Goal: Information Seeking & Learning: Learn about a topic

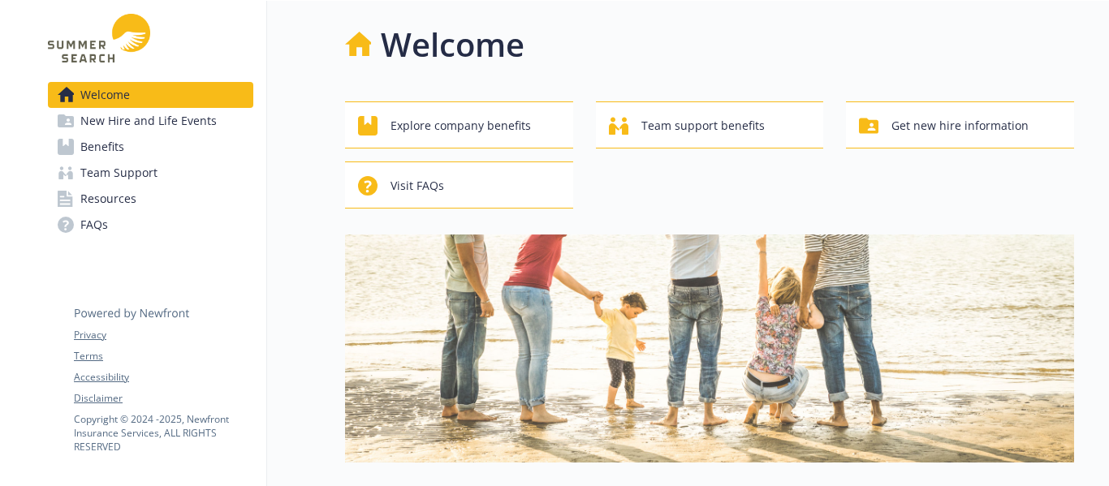
click at [199, 130] on span "New Hire and Life Events" at bounding box center [148, 121] width 136 height 26
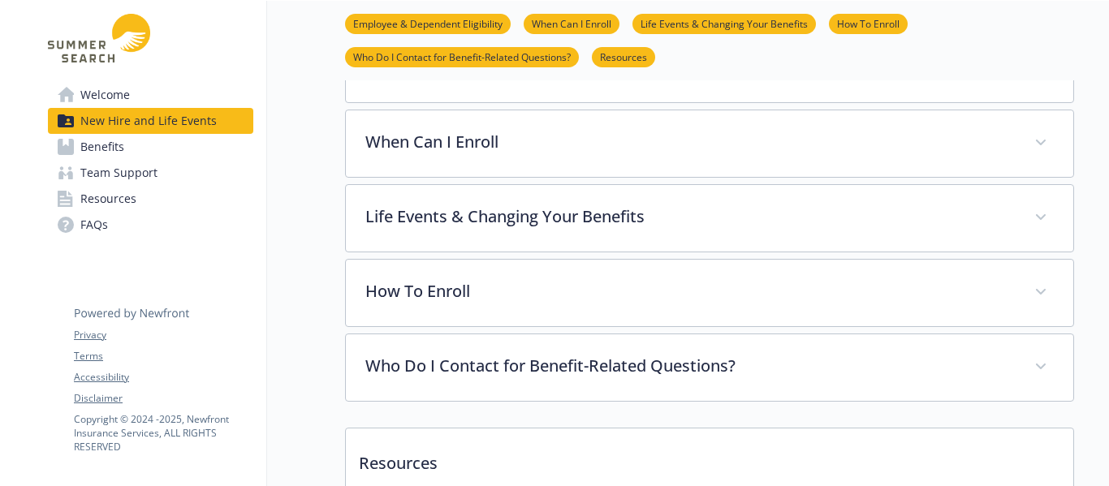
scroll to position [456, 0]
click at [166, 149] on link "Benefits" at bounding box center [150, 147] width 205 height 26
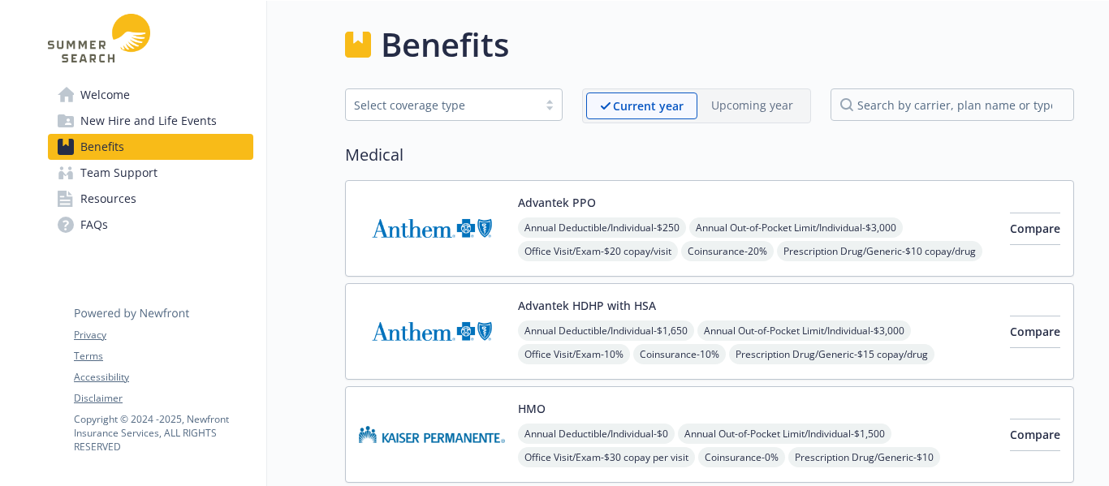
scroll to position [18, 0]
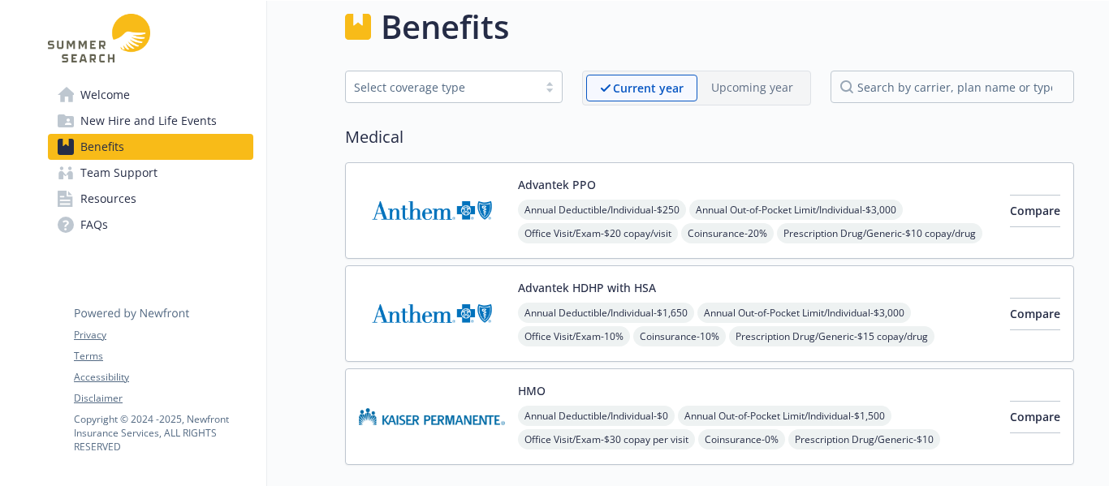
click at [434, 196] on img at bounding box center [432, 210] width 146 height 69
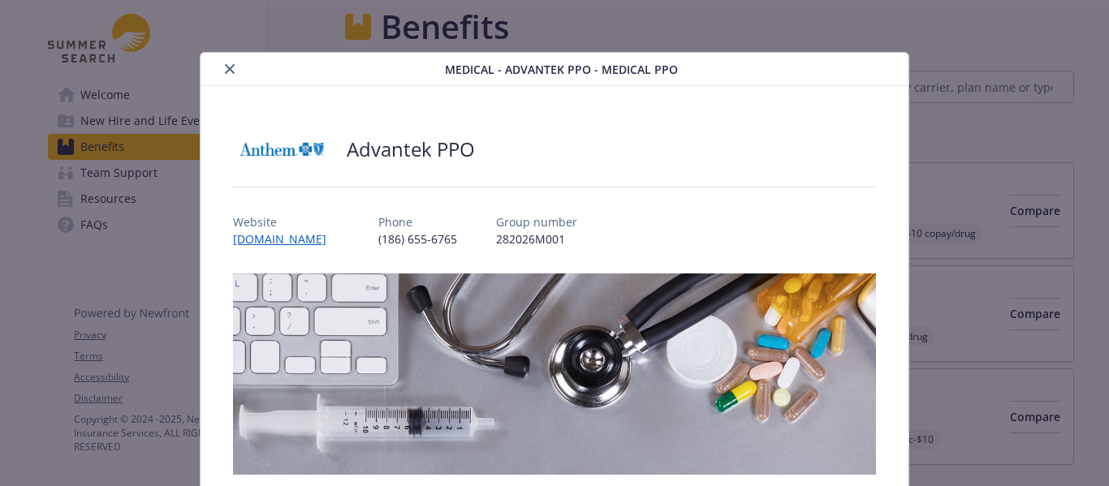
click at [232, 70] on icon "close" at bounding box center [230, 69] width 10 height 10
